Goal: Task Accomplishment & Management: Manage account settings

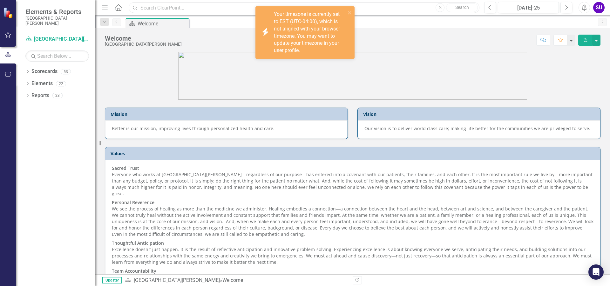
click at [158, 10] on input "text" at bounding box center [304, 7] width 351 height 11
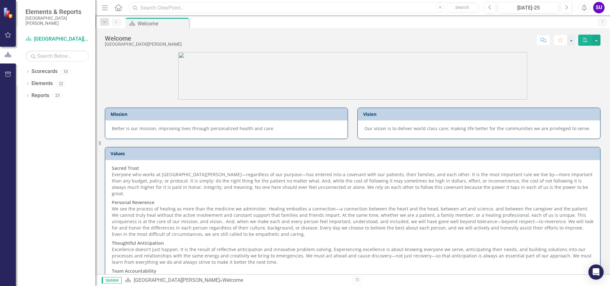
type input "readmissions"
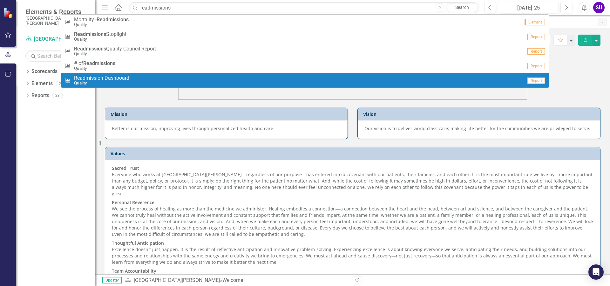
click at [93, 78] on span "Readmission Dashboard" at bounding box center [101, 78] width 55 height 6
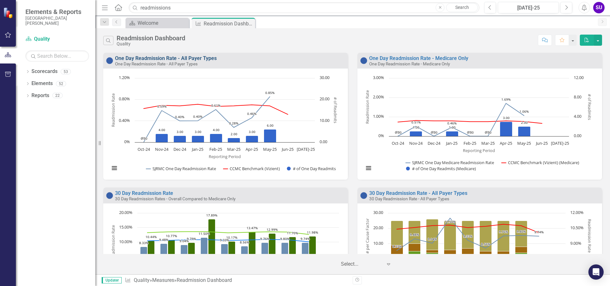
click at [201, 57] on link "One Day Readmission Rate - All Payer Types" at bounding box center [166, 58] width 102 height 6
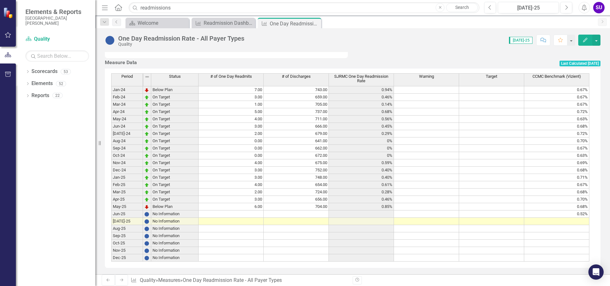
scroll to position [267, 0]
click at [290, 212] on td at bounding box center [296, 214] width 65 height 7
click at [247, 211] on td at bounding box center [231, 214] width 65 height 7
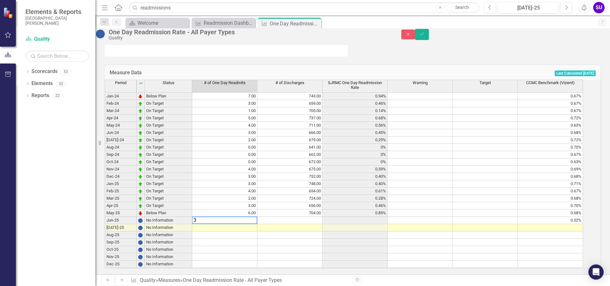
click at [319, 217] on td at bounding box center [289, 220] width 65 height 7
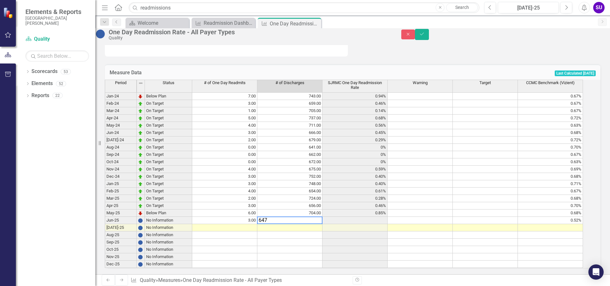
type textarea "647"
click at [406, 217] on td at bounding box center [420, 220] width 65 height 7
click at [429, 38] on button "Save" at bounding box center [422, 34] width 14 height 11
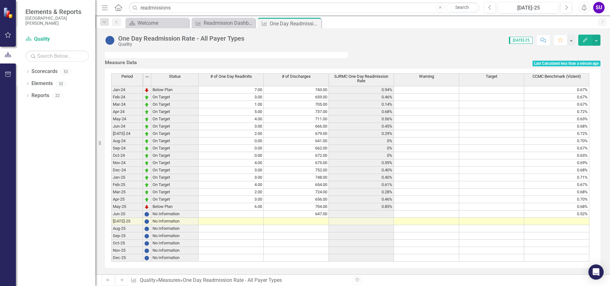
click at [249, 211] on td at bounding box center [231, 214] width 65 height 7
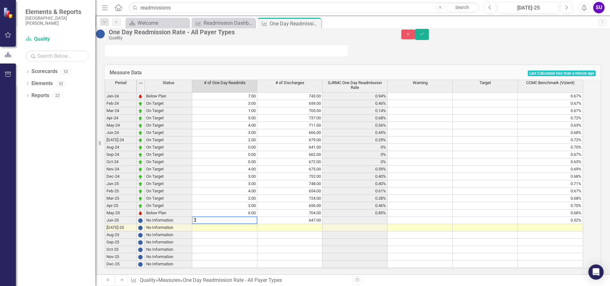
type textarea "3"
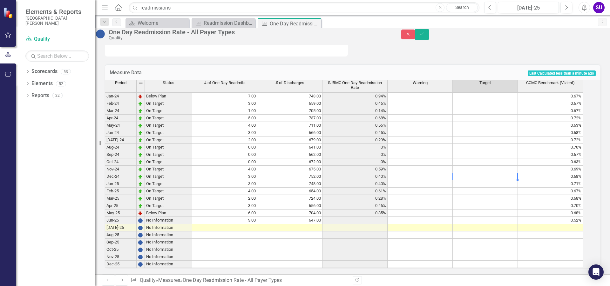
click at [462, 173] on td at bounding box center [485, 176] width 65 height 7
click at [429, 35] on button "Save" at bounding box center [422, 34] width 14 height 11
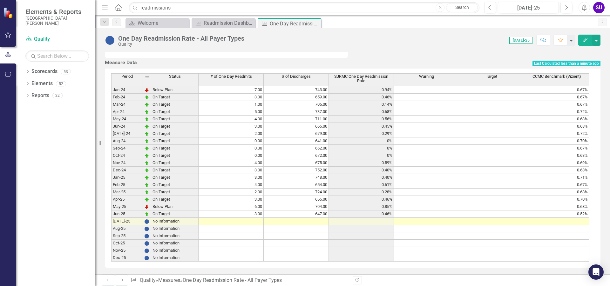
scroll to position [236, 0]
click at [229, 25] on div "Readmission Dashboard" at bounding box center [225, 23] width 42 height 8
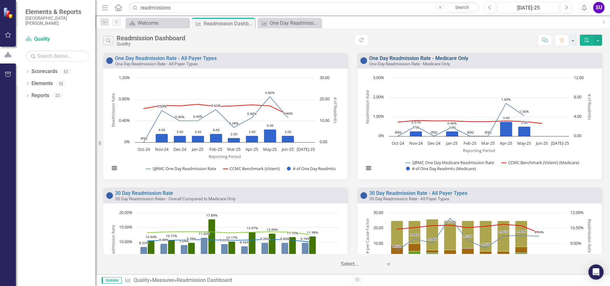
click at [432, 58] on link "One Day Readmission Rate - Medicare Only" at bounding box center [418, 58] width 99 height 6
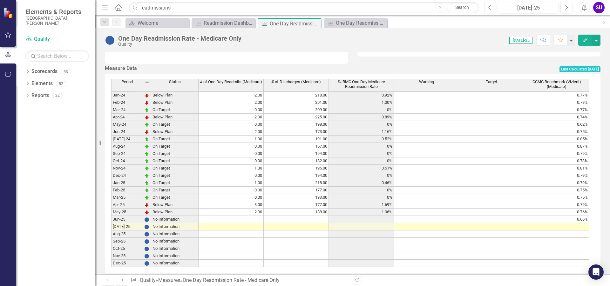
scroll to position [222, 0]
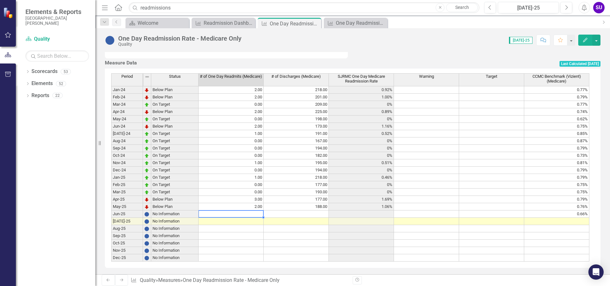
click at [240, 218] on td at bounding box center [231, 214] width 65 height 7
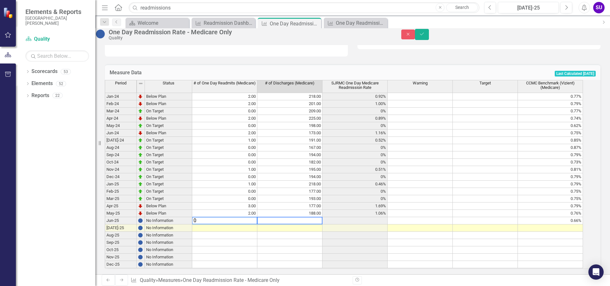
click at [313, 225] on td at bounding box center [289, 220] width 65 height 7
type textarea "167"
click at [435, 225] on td at bounding box center [420, 220] width 65 height 7
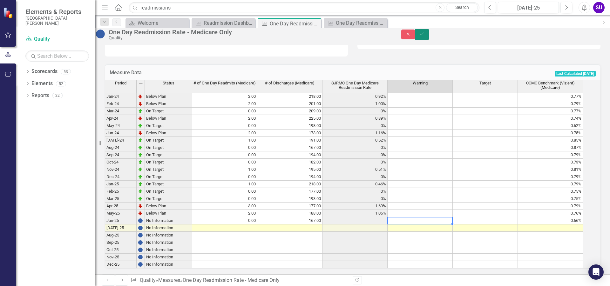
click at [425, 35] on icon "Save" at bounding box center [422, 34] width 6 height 4
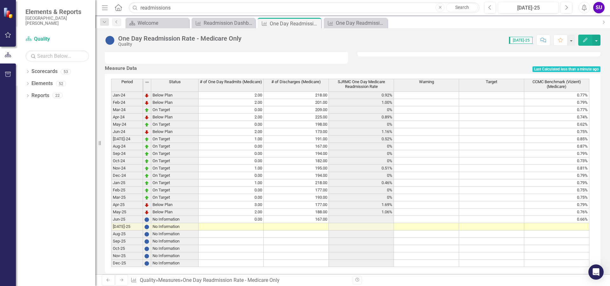
scroll to position [248, 0]
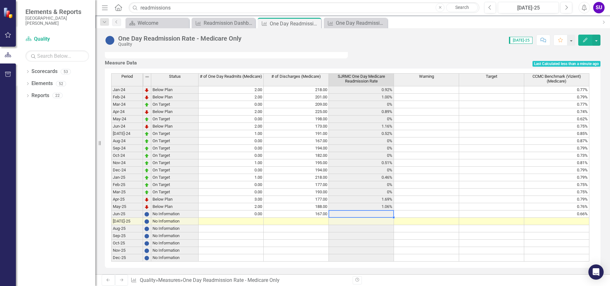
click at [384, 211] on td at bounding box center [361, 214] width 65 height 7
click at [111, 207] on div "Period Status # of One Day Readmits (Medicare) # of Discharges (Medicare) SJRMC…" at bounding box center [111, 167] width 0 height 188
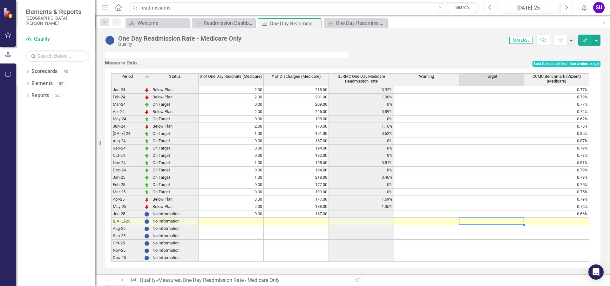
click at [495, 219] on td at bounding box center [491, 221] width 65 height 7
click at [381, 211] on td at bounding box center [361, 214] width 65 height 7
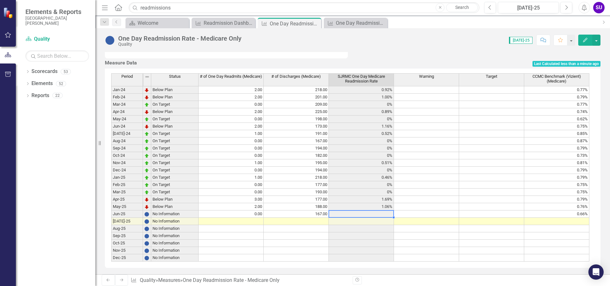
click at [290, 211] on td "167.00" at bounding box center [296, 214] width 65 height 7
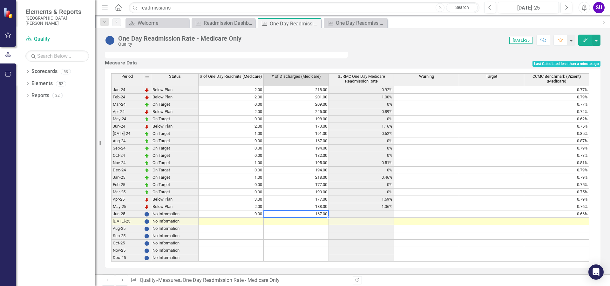
click at [462, 203] on td at bounding box center [491, 206] width 65 height 7
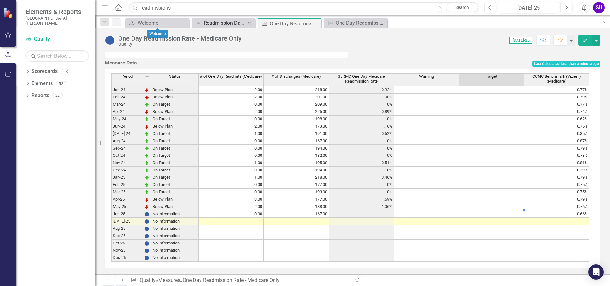
click at [210, 22] on div "Readmission Dashboard" at bounding box center [225, 23] width 42 height 8
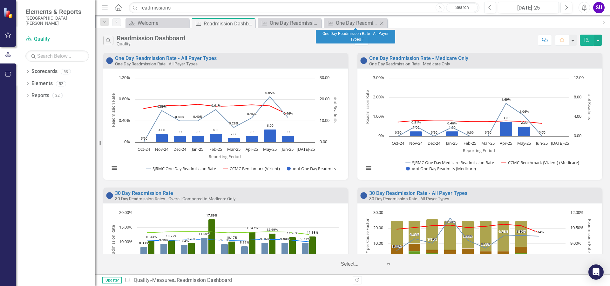
click at [382, 22] on icon at bounding box center [381, 22] width 3 height 3
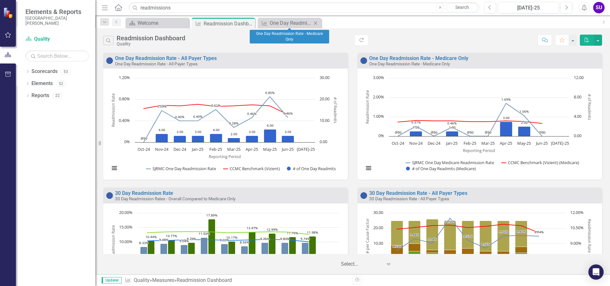
click at [317, 24] on icon "Close" at bounding box center [315, 23] width 6 height 5
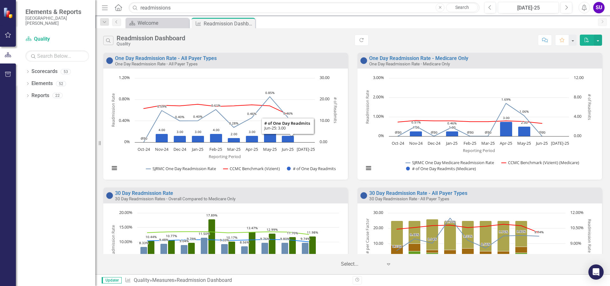
click at [194, 198] on small "30 Day Readmission Rates - Overall Compared to Medicare Only" at bounding box center [175, 198] width 120 height 5
click at [160, 193] on link "30 Day Readmission Rate" at bounding box center [144, 193] width 58 height 6
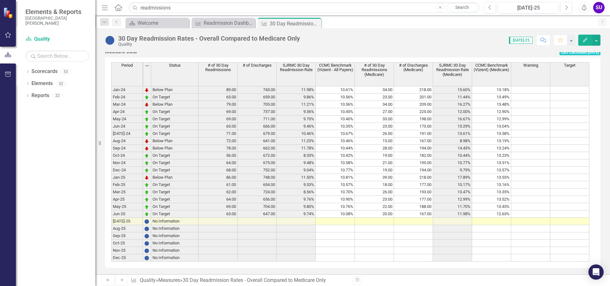
scroll to position [266, 0]
click at [315, 23] on icon "Close" at bounding box center [315, 23] width 6 height 5
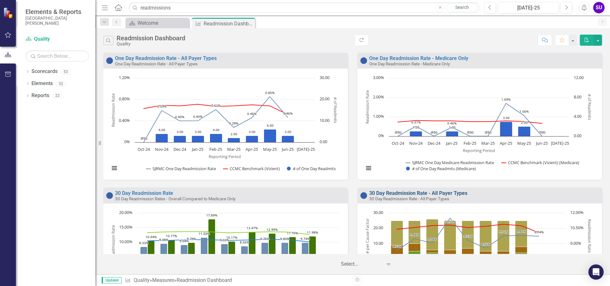
click at [424, 194] on link "30 Day Readmission Rate - All Payer Types" at bounding box center [418, 193] width 98 height 6
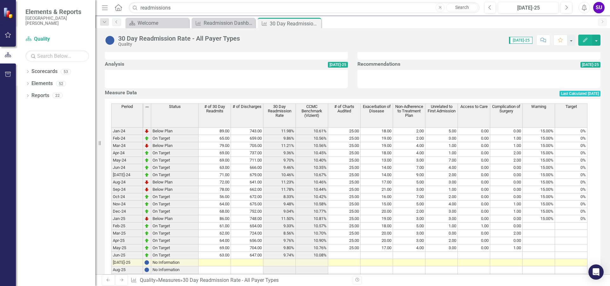
scroll to position [222, 0]
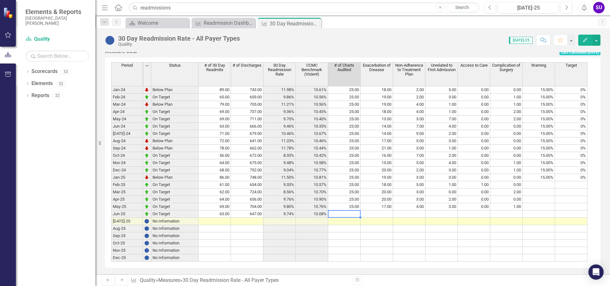
click at [354, 218] on td at bounding box center [344, 214] width 32 height 7
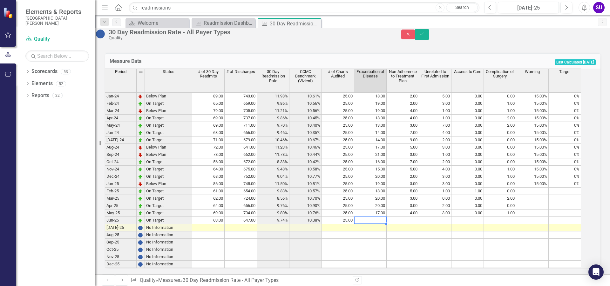
click at [381, 224] on td at bounding box center [370, 220] width 32 height 7
click at [410, 224] on td at bounding box center [403, 220] width 32 height 7
click at [418, 224] on td at bounding box center [403, 220] width 32 height 7
click at [446, 224] on td at bounding box center [435, 220] width 32 height 7
click at [481, 224] on td at bounding box center [467, 220] width 32 height 7
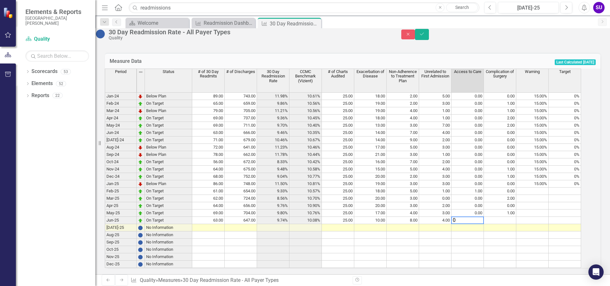
click at [511, 224] on td at bounding box center [500, 220] width 32 height 7
type textarea "3"
click at [578, 224] on td at bounding box center [565, 220] width 32 height 7
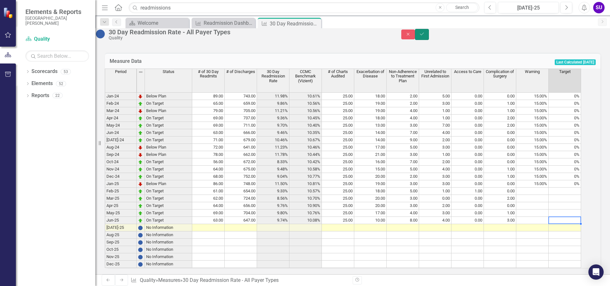
click at [425, 36] on icon "Save" at bounding box center [422, 34] width 6 height 4
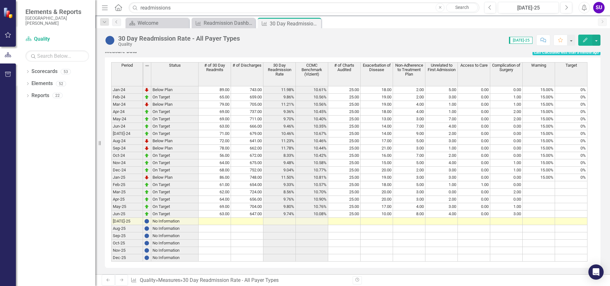
scroll to position [93, 0]
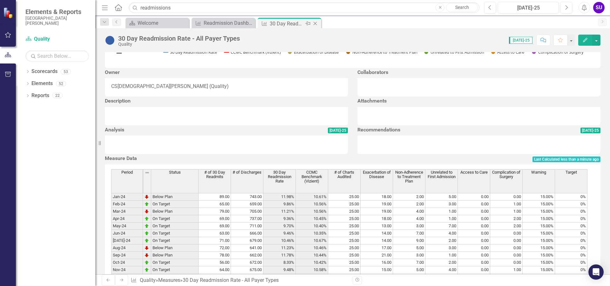
click at [316, 23] on icon at bounding box center [315, 23] width 3 height 3
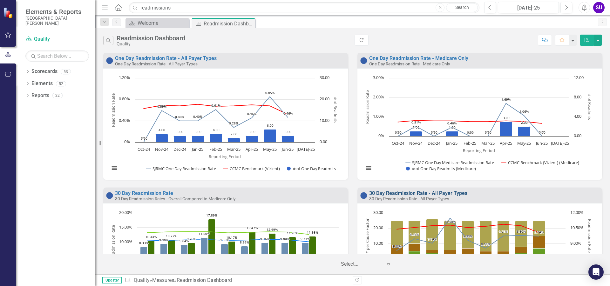
scroll to position [32, 0]
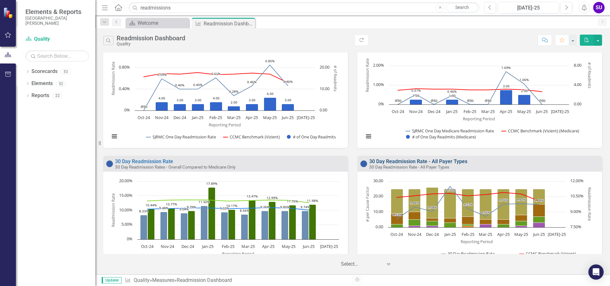
click at [411, 159] on link "30 Day Readmission Rate - All Payer Types" at bounding box center [418, 162] width 98 height 6
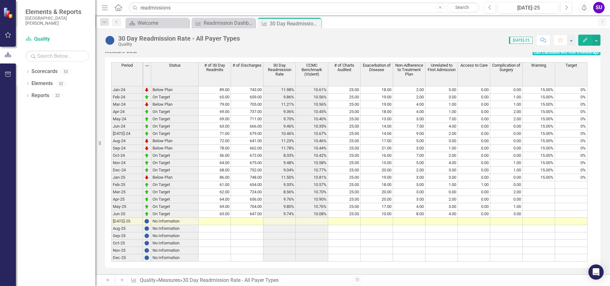
scroll to position [188, 0]
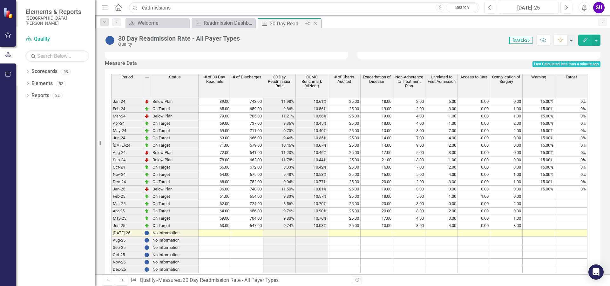
click at [316, 22] on icon "Close" at bounding box center [315, 23] width 6 height 5
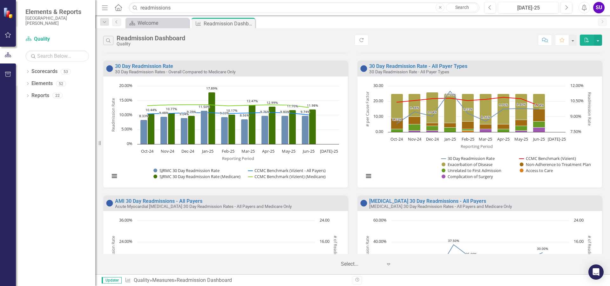
scroll to position [159, 0]
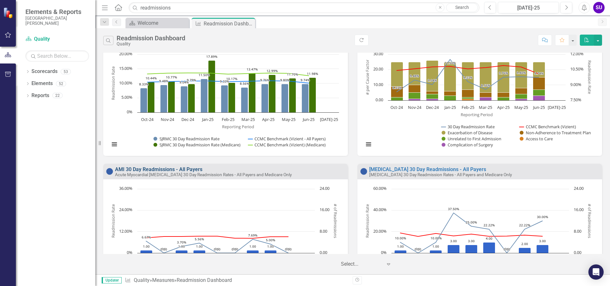
click at [152, 171] on link "AMI 30 Day Readmissions - All Payers" at bounding box center [158, 169] width 87 height 6
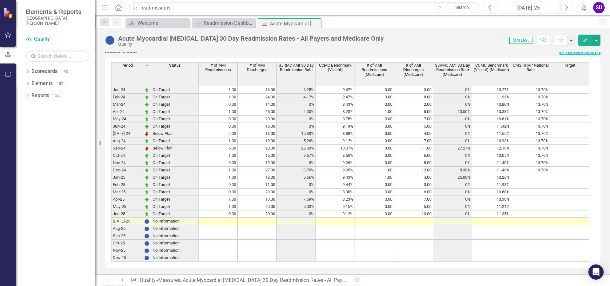
scroll to position [286, 0]
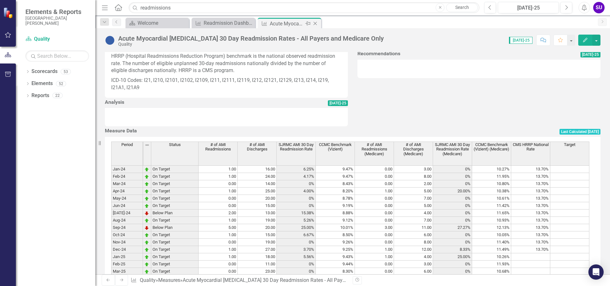
click at [315, 23] on icon "Close" at bounding box center [315, 23] width 6 height 5
